Goal: Task Accomplishment & Management: Use online tool/utility

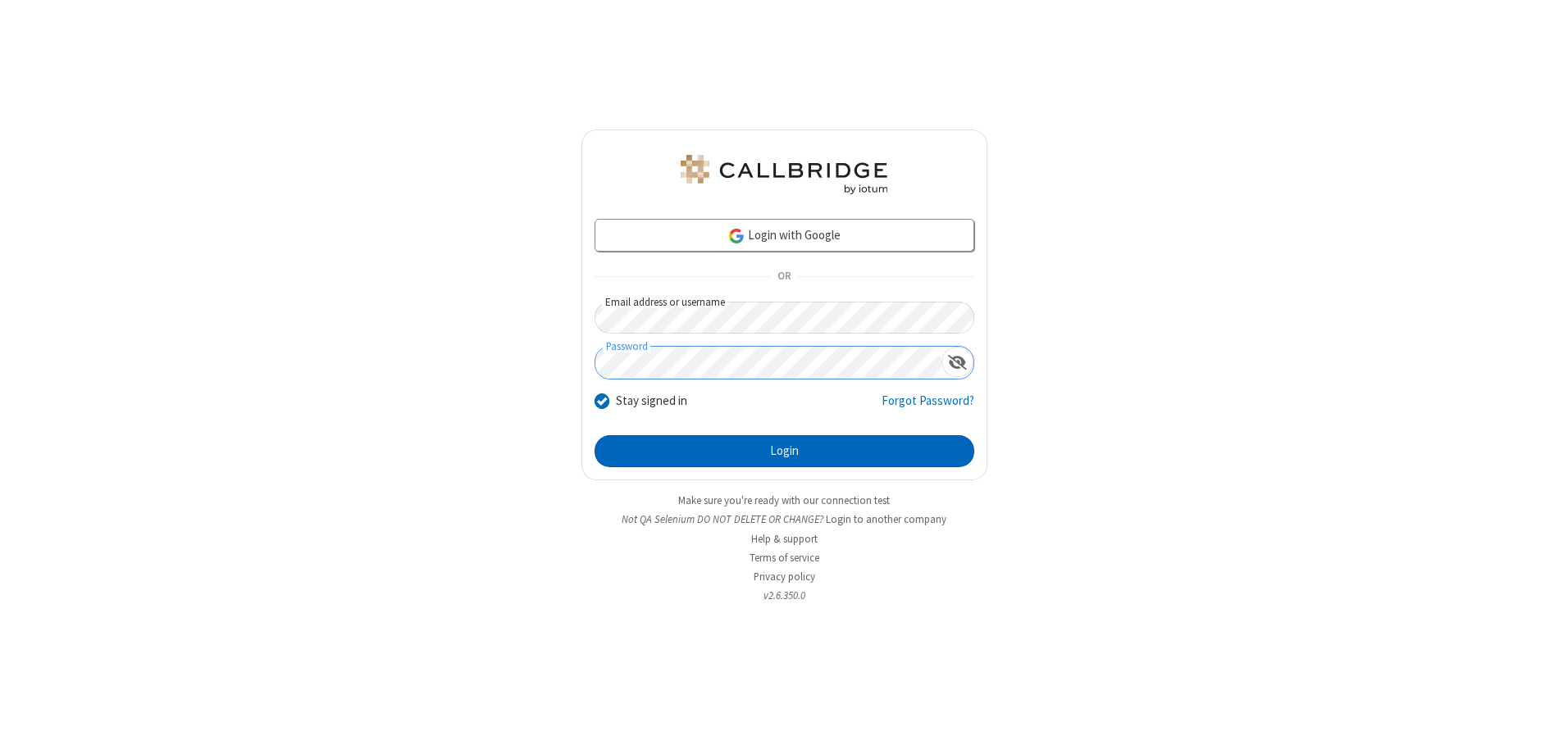
click at [784, 451] on button "Login" at bounding box center [784, 452] width 380 height 33
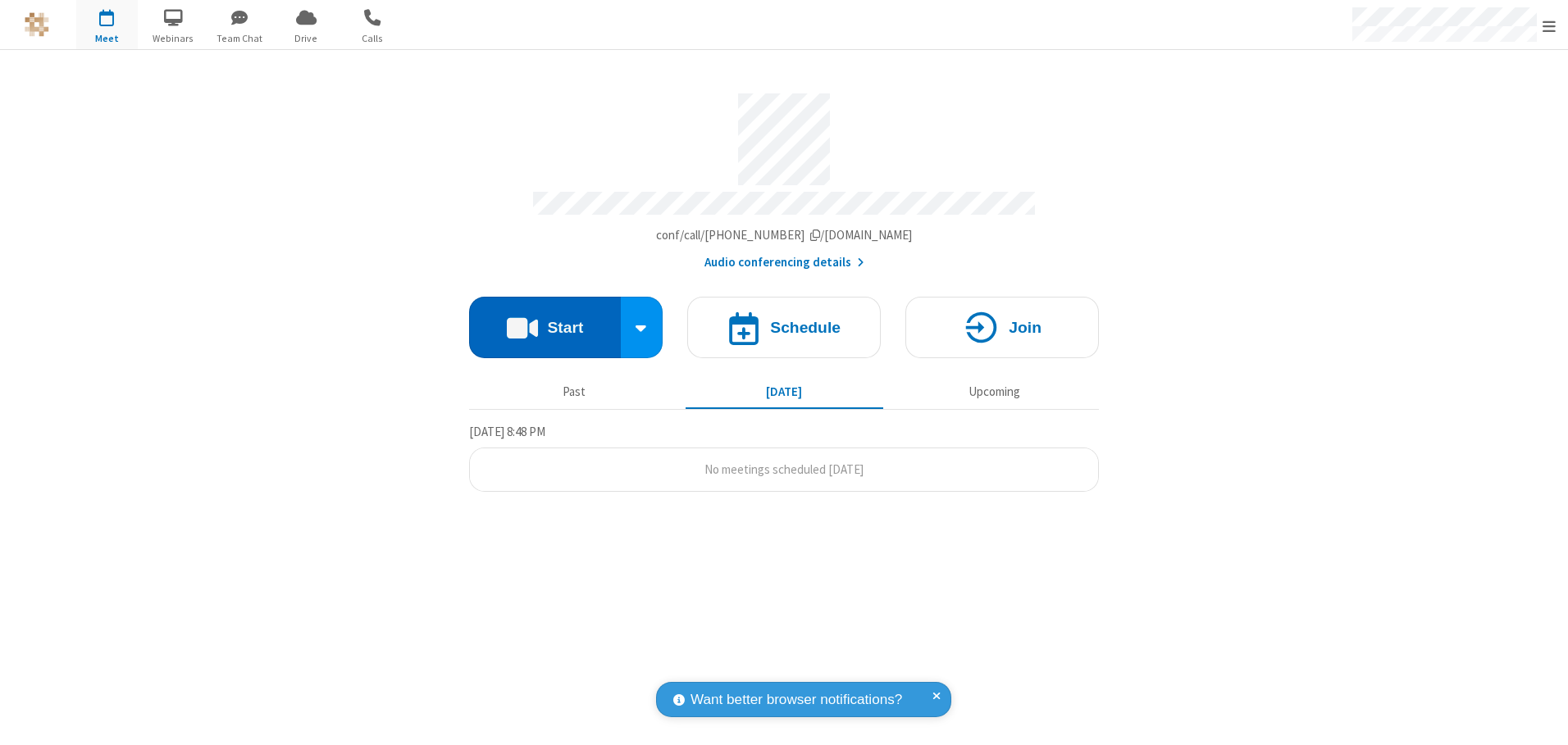
click at [545, 321] on button "Start" at bounding box center [545, 327] width 152 height 61
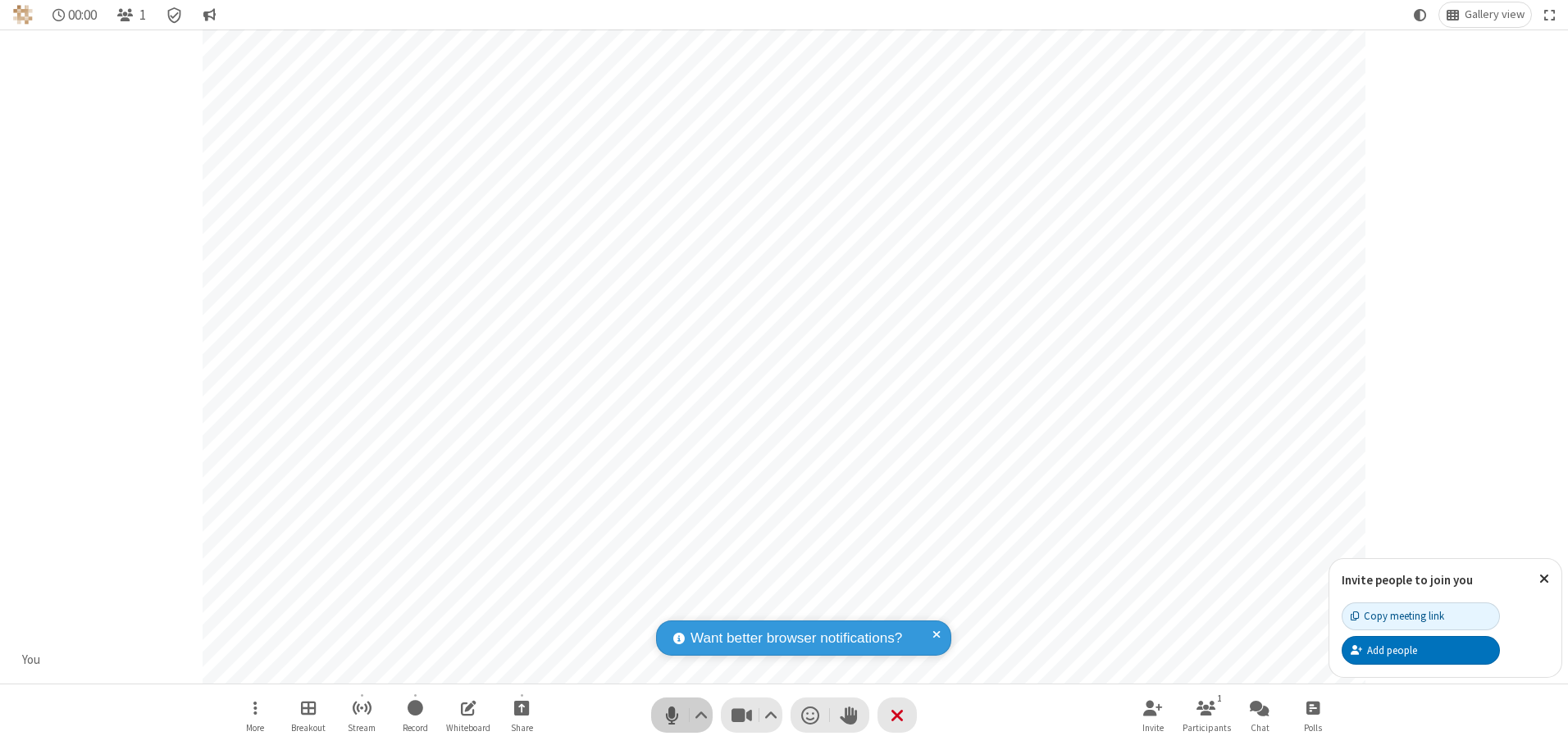
click at [672, 715] on span "Mute (Alt+A)" at bounding box center [671, 715] width 25 height 24
click at [672, 715] on span "Unmute (Alt+A)" at bounding box center [671, 715] width 25 height 24
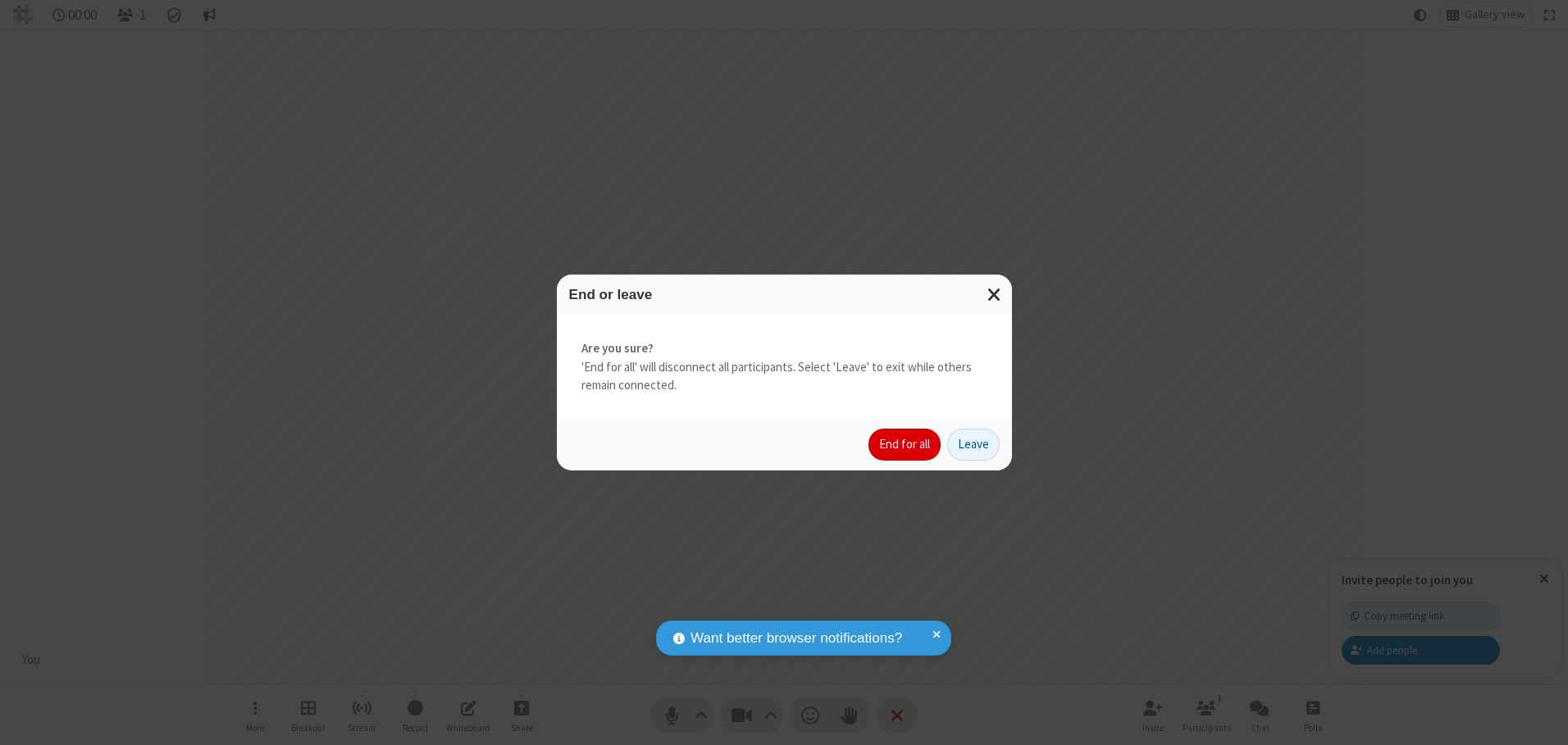
click at [905, 444] on button "End for all" at bounding box center [904, 445] width 72 height 33
